Goal: Complete application form: Complete application form

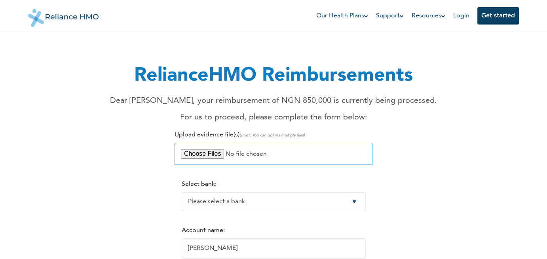
scroll to position [11, 0]
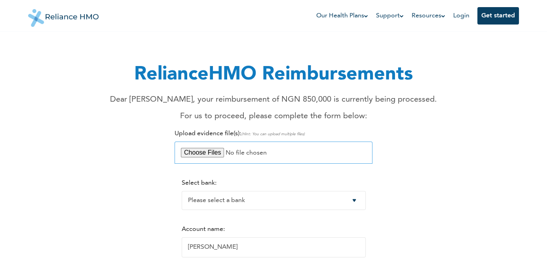
click at [206, 153] on input "file" at bounding box center [273, 153] width 198 height 22
type input "C:\fakepath\Emergency.pdf"
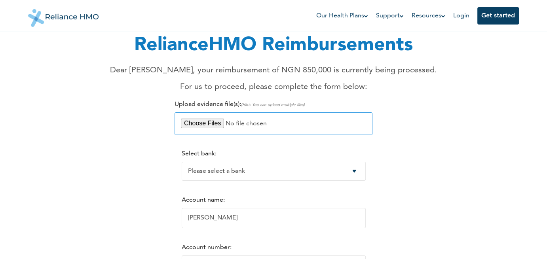
scroll to position [43, 0]
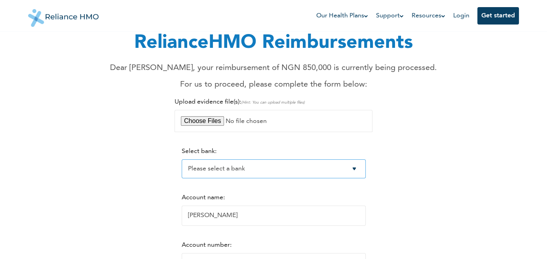
click at [294, 173] on select "Please select a bank Access Bank Plc. Citibank Nigeria Limited Access Bank (Dia…" at bounding box center [274, 168] width 184 height 19
select select "7"
click at [182, 159] on select "Please select a bank Access Bank Plc. Citibank Nigeria Limited Access Bank (Dia…" at bounding box center [274, 168] width 184 height 19
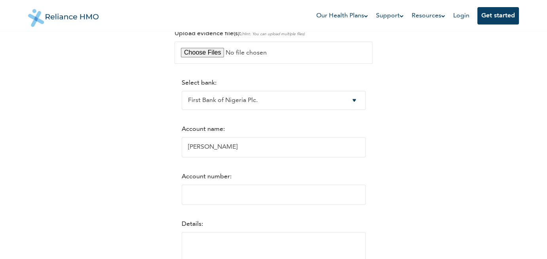
scroll to position [113, 0]
click at [229, 197] on input "Account number:" at bounding box center [274, 194] width 184 height 20
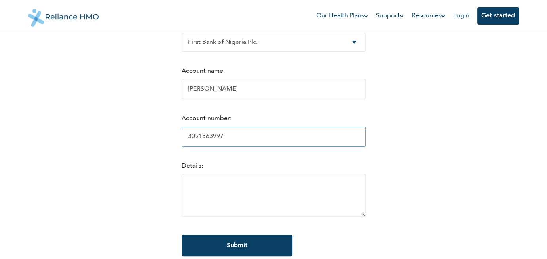
scroll to position [171, 0]
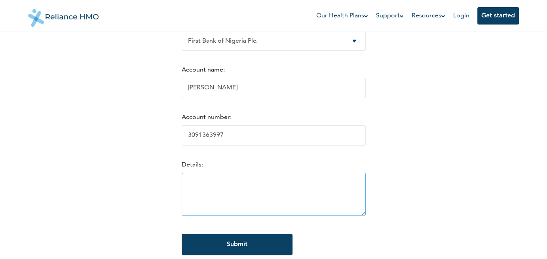
type input "3091363997"
click at [276, 193] on textarea at bounding box center [274, 194] width 184 height 43
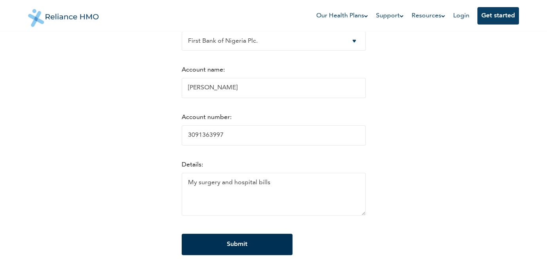
type textarea "My surgery and hospital bills"
click at [252, 245] on input "Submit" at bounding box center [237, 244] width 111 height 21
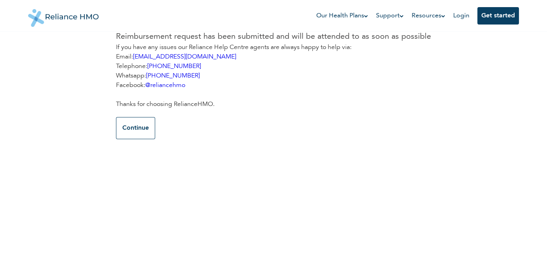
scroll to position [33, 0]
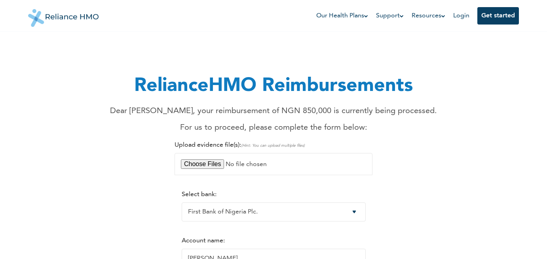
select select "7"
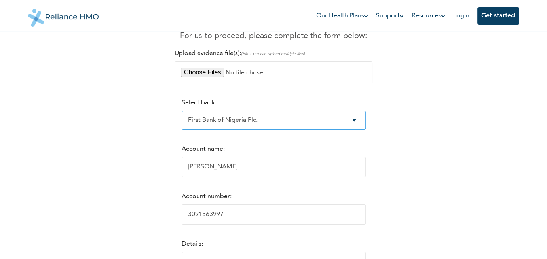
scroll to position [92, 0]
click at [241, 219] on input "3091363997" at bounding box center [274, 214] width 184 height 20
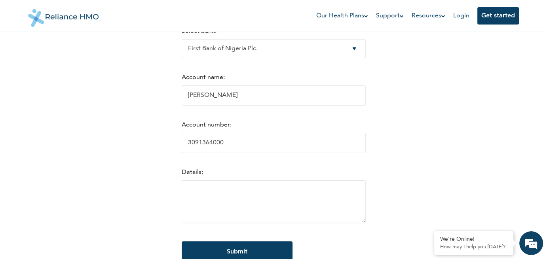
scroll to position [163, 0]
type input "3091364000"
click at [246, 204] on textarea at bounding box center [274, 201] width 184 height 43
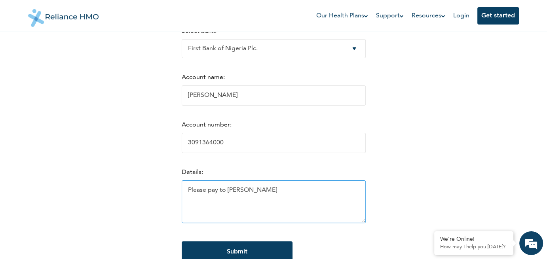
click at [184, 191] on textarea "Please pay to Daniel" at bounding box center [274, 201] width 184 height 43
click at [219, 191] on textarea "The accountnis valid. Please pay to Daniel" at bounding box center [274, 201] width 184 height 43
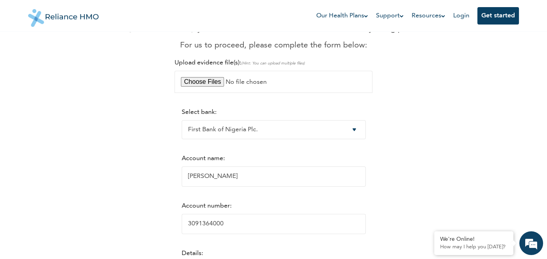
scroll to position [81, 0]
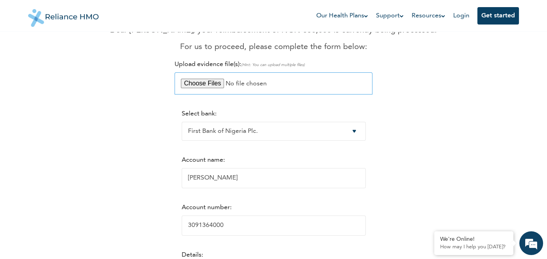
type textarea "The account is valid. Please pay to Daniel"
click at [214, 83] on input "file" at bounding box center [273, 83] width 198 height 22
type input "C:\fakepath\Hopital bill.pdf"
click at [164, 158] on div "RelianceHMO Reimbursements Dear RICHARD, your reimbursement of NGN 850,000 is c…" at bounding box center [273, 160] width 481 height 401
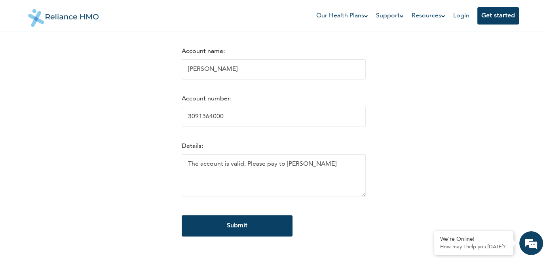
scroll to position [191, 0]
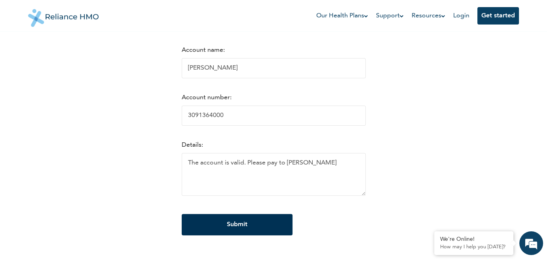
click at [205, 221] on input "Submit" at bounding box center [237, 224] width 111 height 21
